Goal: Task Accomplishment & Management: Complete application form

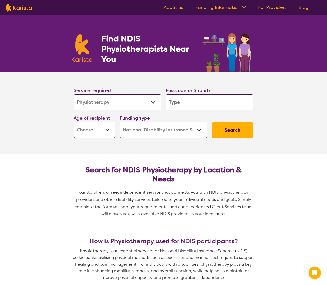
select select "Physiotherapy"
select select "NDIS"
select select "Physiotherapy"
select select "NDIS"
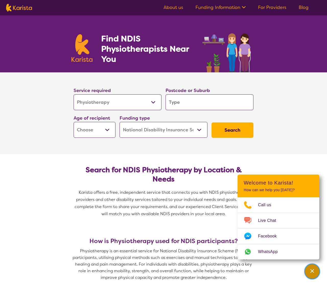
click at [314, 269] on icon "Channel Menu" at bounding box center [311, 270] width 5 height 5
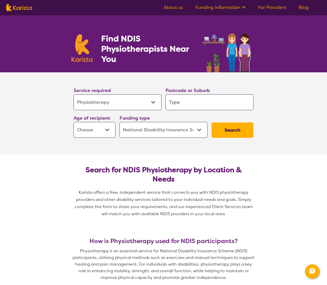
click at [185, 101] on input "search" at bounding box center [209, 102] width 88 height 16
type input "r"
type input "ro"
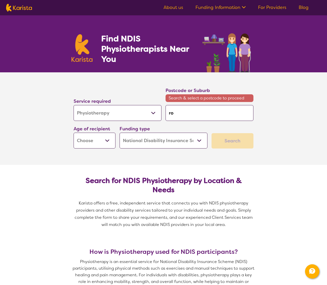
type input "roc"
type input "rock"
type input "rocki"
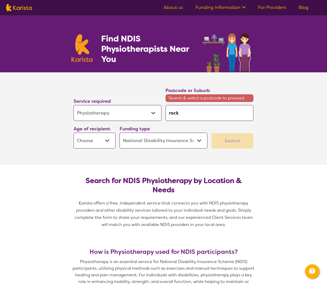
type input "rocki"
type input "rockin"
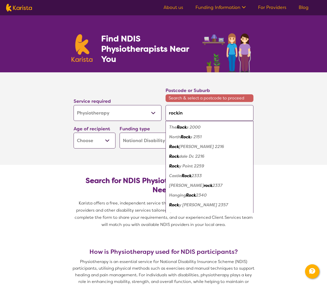
type input "rocking"
type input "rockingh"
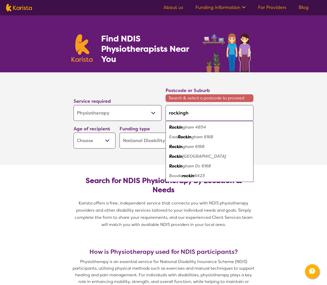
type input "rockingha"
type input "rockingham"
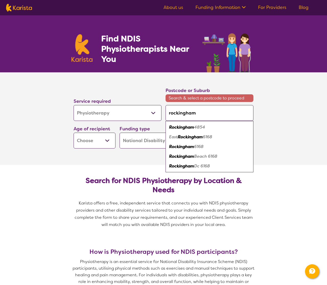
click at [196, 148] on em "6168" at bounding box center [198, 146] width 9 height 5
type input "6168"
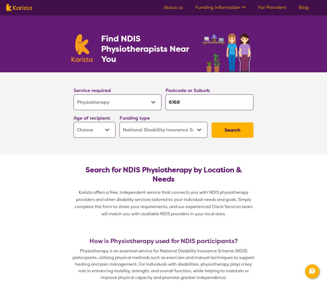
click at [104, 133] on select "Early Childhood - 0 to 9 Child - 10 to 11 Adolescent - 12 to 17 Adult - 18 to 6…" at bounding box center [95, 130] width 42 height 16
select select "EC"
click at [74, 122] on select "Early Childhood - 0 to 9 Child - 10 to 11 Adolescent - 12 to 17 Adult - 18 to 6…" at bounding box center [95, 130] width 42 height 16
select select "EC"
click at [198, 134] on select "Home Care Package (HCP) National Disability Insurance Scheme (NDIS) I don't know" at bounding box center [163, 130] width 88 height 16
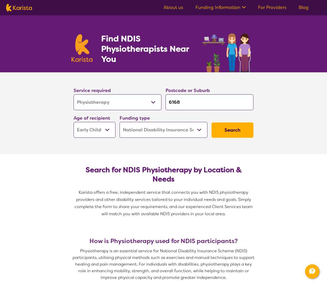
click at [198, 134] on select "Home Care Package (HCP) National Disability Insurance Scheme (NDIS) I don't know" at bounding box center [163, 130] width 88 height 16
click at [244, 133] on button "Search" at bounding box center [232, 129] width 42 height 15
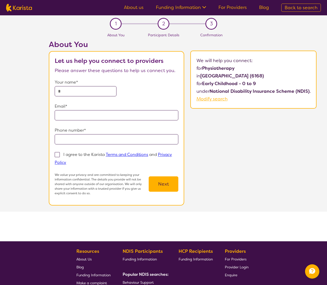
select select "Physiotherapy"
select select "EC"
select select "NDIS"
select select "Physiotherapy"
select select "EC"
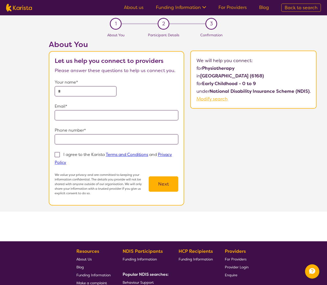
select select "NDIS"
